Goal: Task Accomplishment & Management: Use online tool/utility

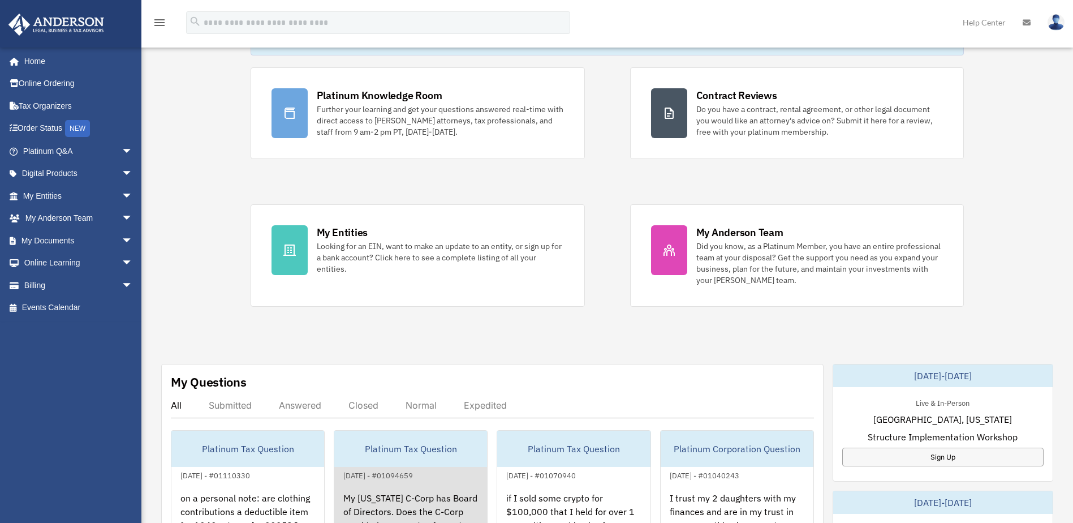
scroll to position [188, 0]
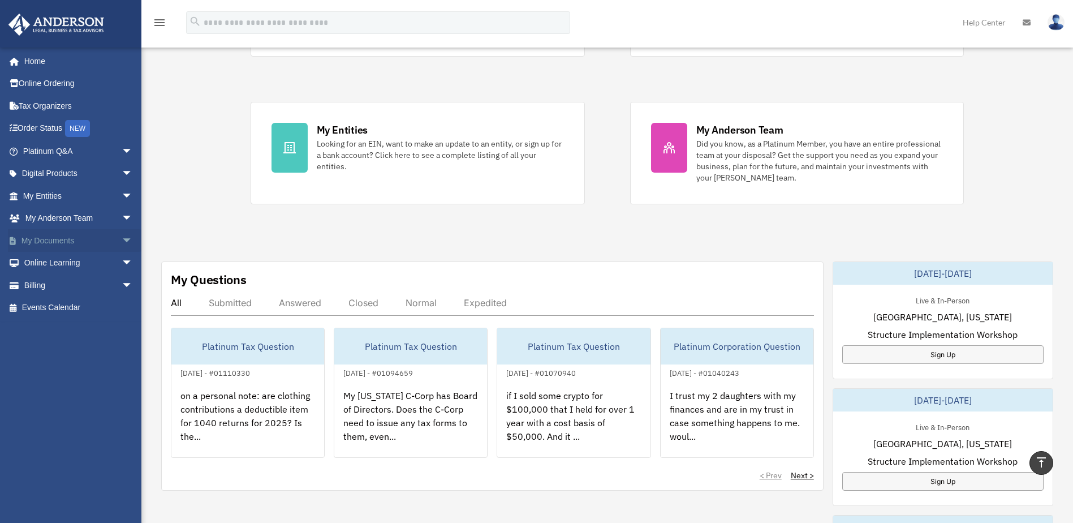
click at [122, 238] on span "arrow_drop_down" at bounding box center [133, 240] width 23 height 23
click at [53, 260] on link "Box" at bounding box center [83, 263] width 134 height 23
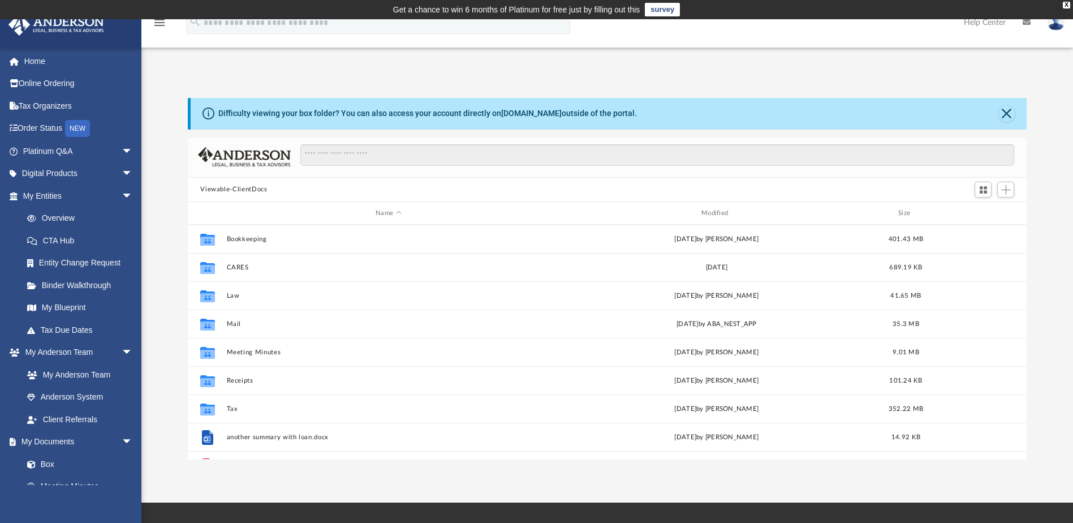
scroll to position [249, 830]
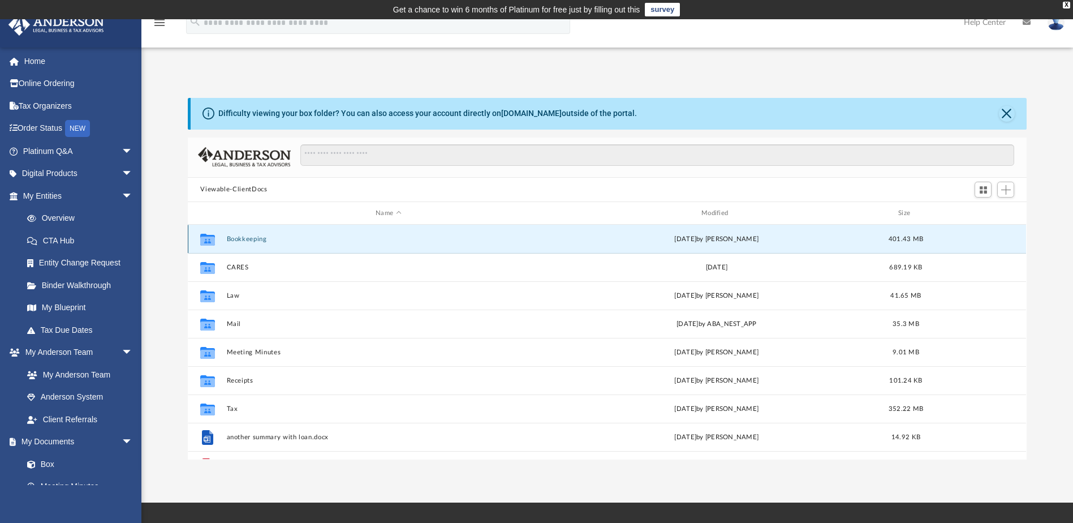
click at [239, 238] on button "Bookkeeping" at bounding box center [389, 238] width 324 height 7
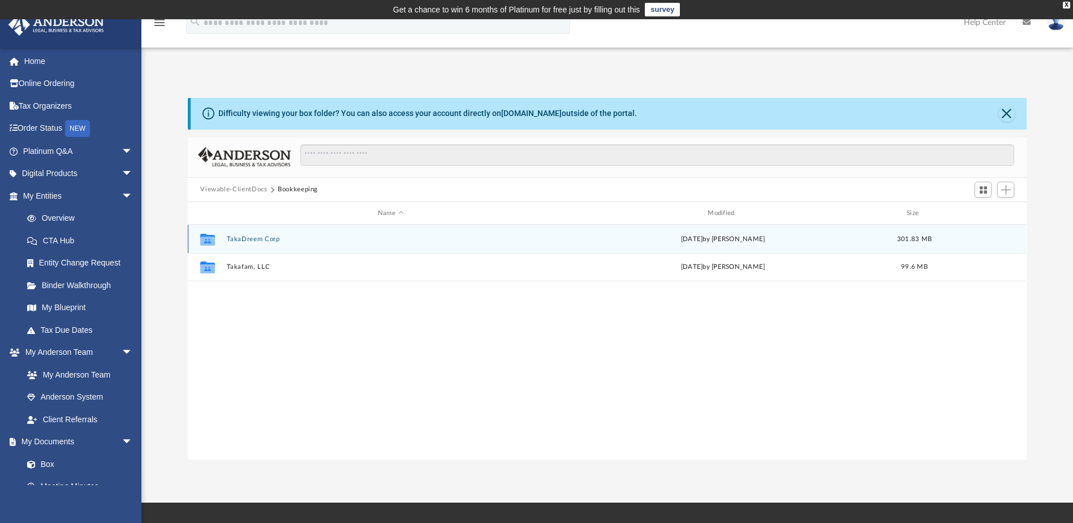
click at [260, 236] on button "TakaDreem Corp" at bounding box center [391, 238] width 328 height 7
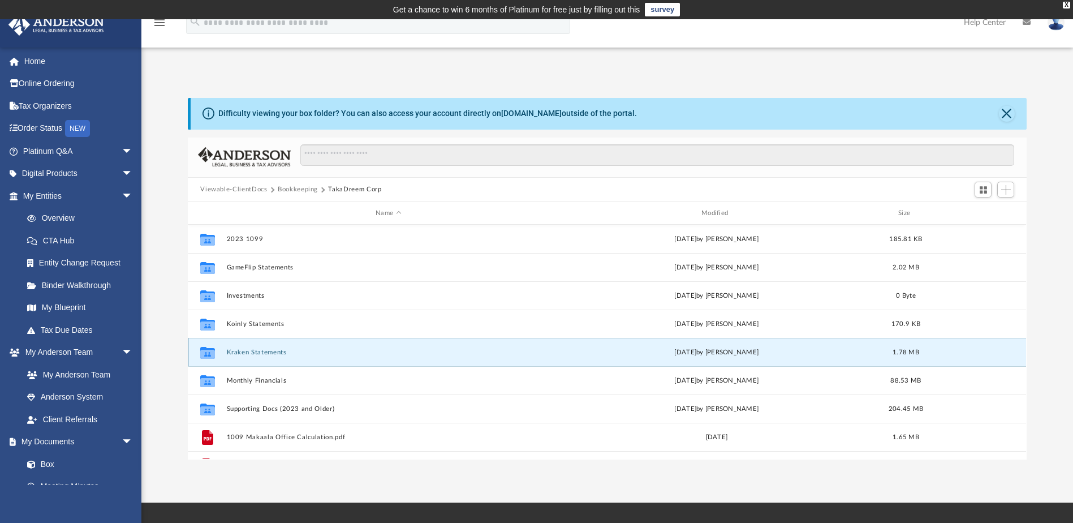
click at [267, 352] on button "Kraken Statements" at bounding box center [389, 351] width 324 height 7
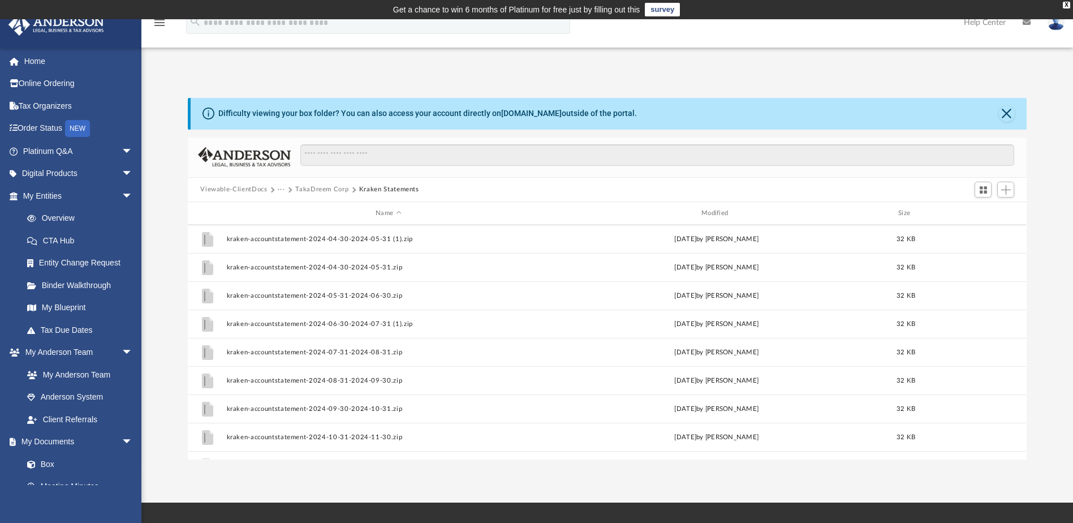
scroll to position [1010, 0]
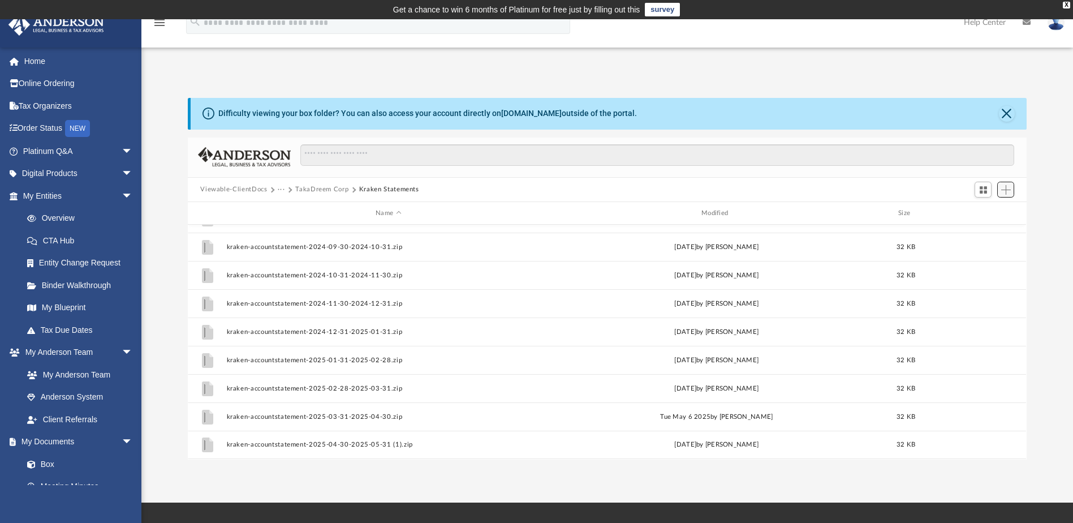
click at [1006, 188] on span "Add" at bounding box center [1006, 190] width 10 height 10
click at [983, 213] on li "Upload" at bounding box center [990, 212] width 36 height 12
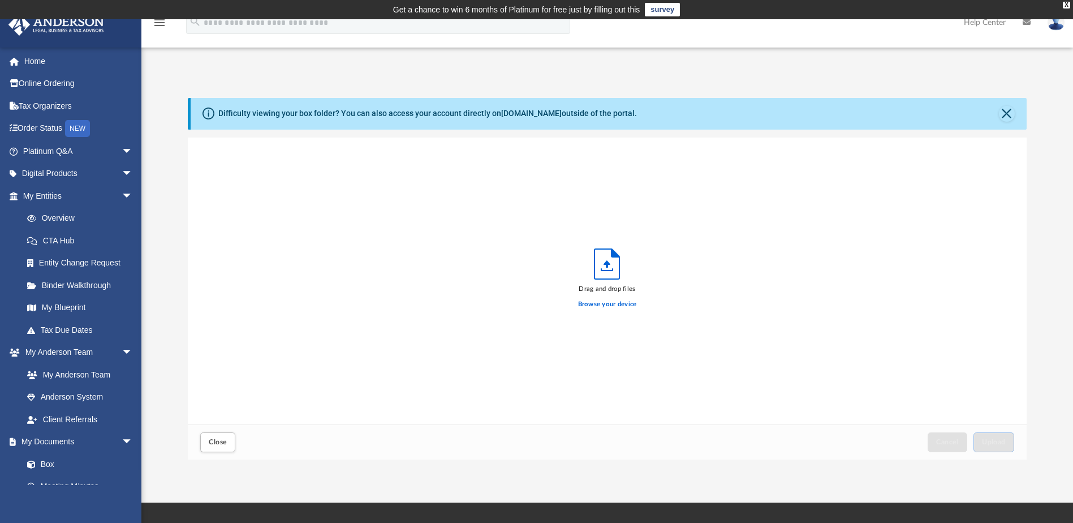
scroll to position [278, 830]
click at [597, 302] on label "Browse your device" at bounding box center [607, 304] width 59 height 10
click at [0, 0] on input "Browse your device" at bounding box center [0, 0] width 0 height 0
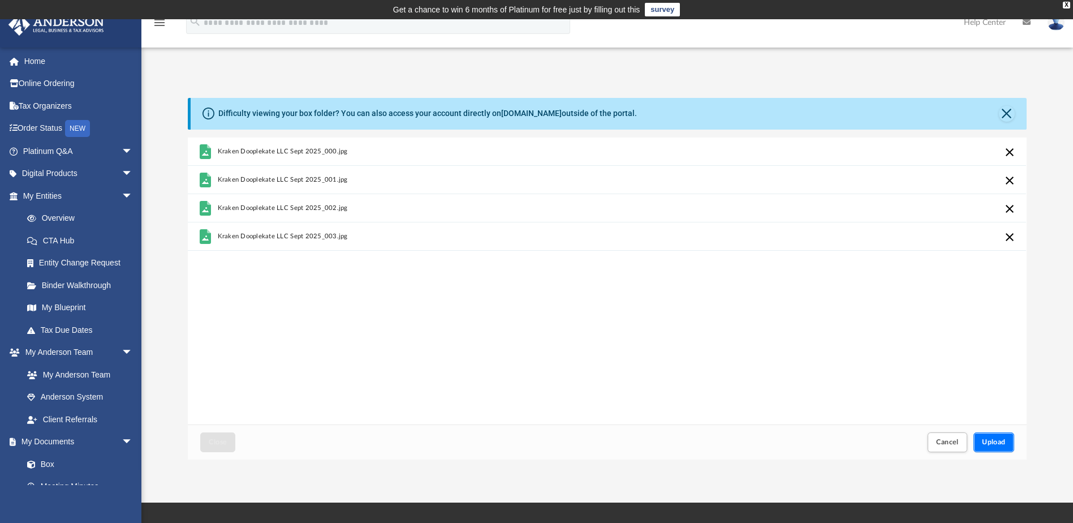
click at [997, 439] on span "Upload" at bounding box center [994, 441] width 24 height 7
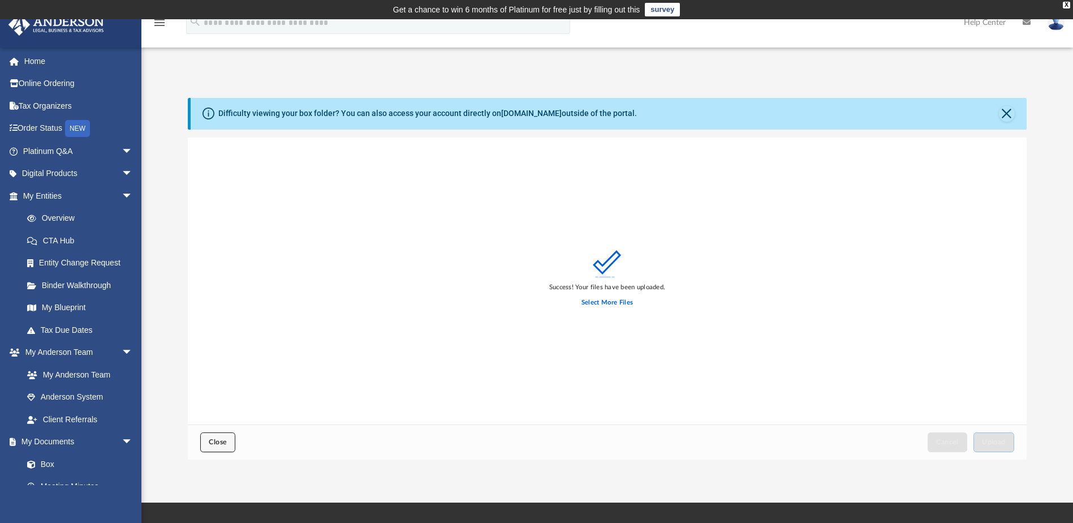
click at [220, 443] on span "Close" at bounding box center [218, 441] width 18 height 7
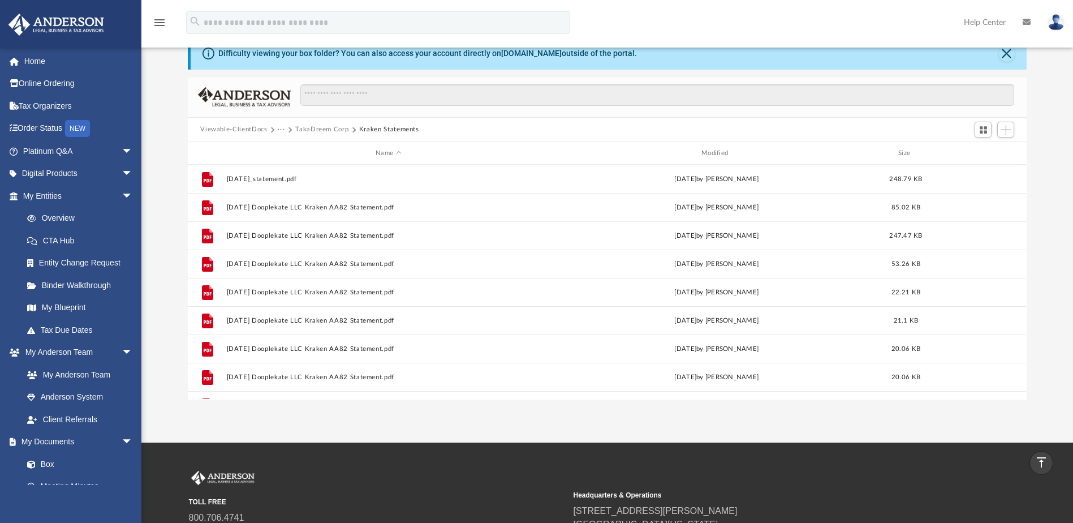
scroll to position [0, 0]
